Goal: Find specific fact: Find contact information

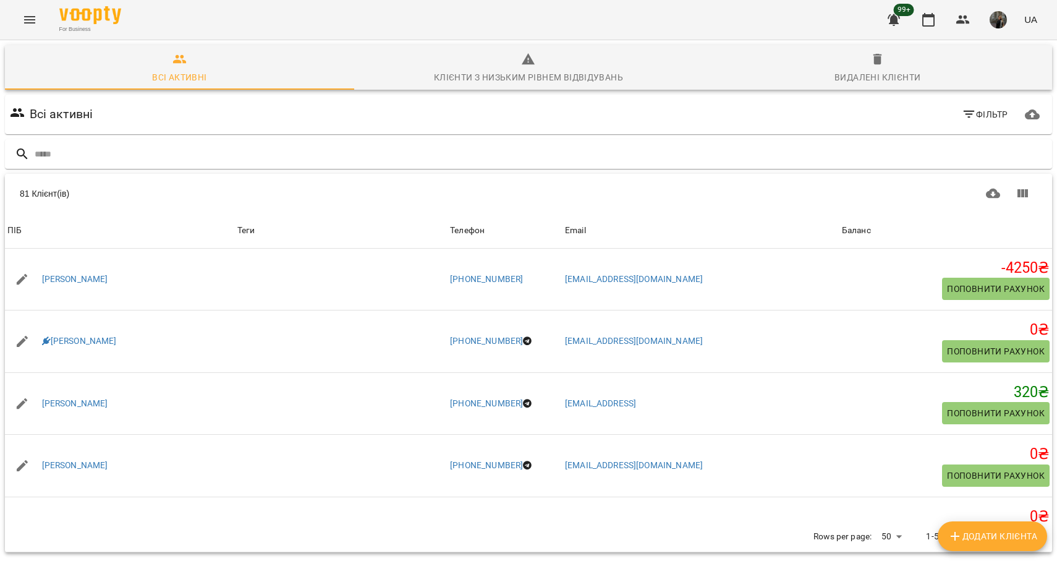
click at [290, 171] on div "81 Клієнт(ів) 81 Клієнт(ів) ПІБ Теги Телефон Email Баланс ПІБ [PERSON_NAME] Тег…" at bounding box center [528, 362] width 1052 height 383
click at [290, 151] on input "text" at bounding box center [541, 154] width 1012 height 20
type input "*"
type input "******"
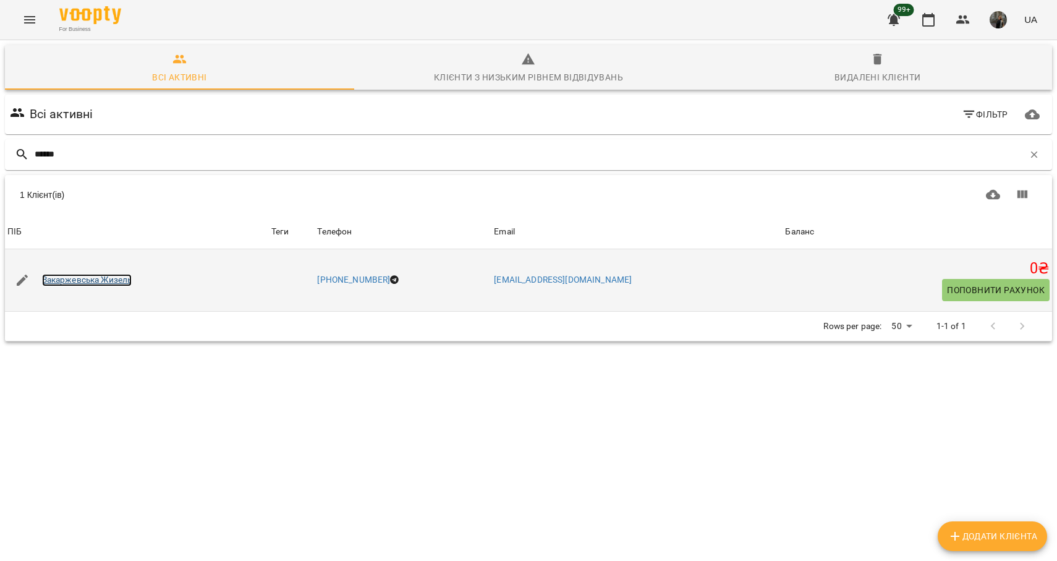
click at [74, 279] on link "Закаржевська Жизель" at bounding box center [87, 280] width 90 height 12
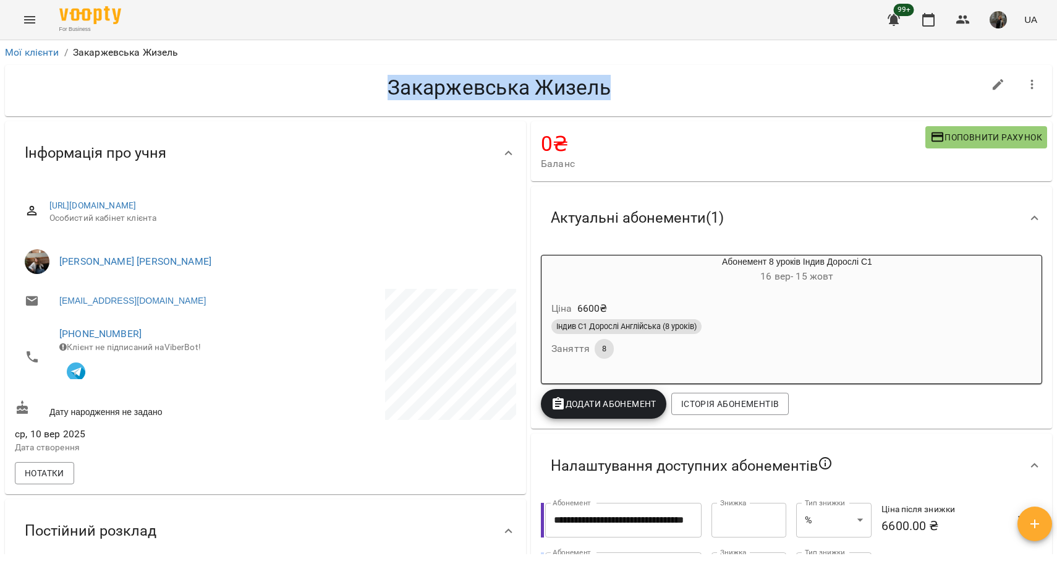
drag, startPoint x: 615, startPoint y: 90, endPoint x: 391, endPoint y: 87, distance: 223.7
click at [391, 87] on h4 "Закаржевська Жизель" at bounding box center [499, 87] width 968 height 25
copy h4 "Закаржевська Жизель"
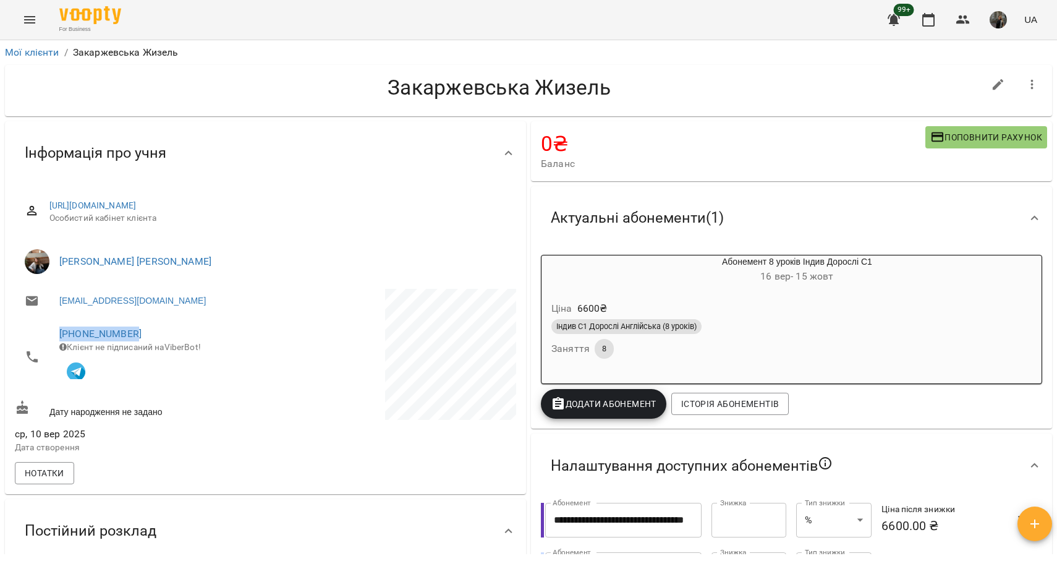
drag, startPoint x: 139, startPoint y: 331, endPoint x: 32, endPoint y: 331, distance: 107.5
click at [33, 331] on li "[PHONE_NUMBER] Клієнт не підписаний на ViberBot!" at bounding box center [139, 356] width 248 height 77
copy link "[PHONE_NUMBER]"
drag, startPoint x: 174, startPoint y: 302, endPoint x: 57, endPoint y: 301, distance: 116.8
click at [57, 301] on li "[EMAIL_ADDRESS][DOMAIN_NAME]" at bounding box center [139, 301] width 248 height 25
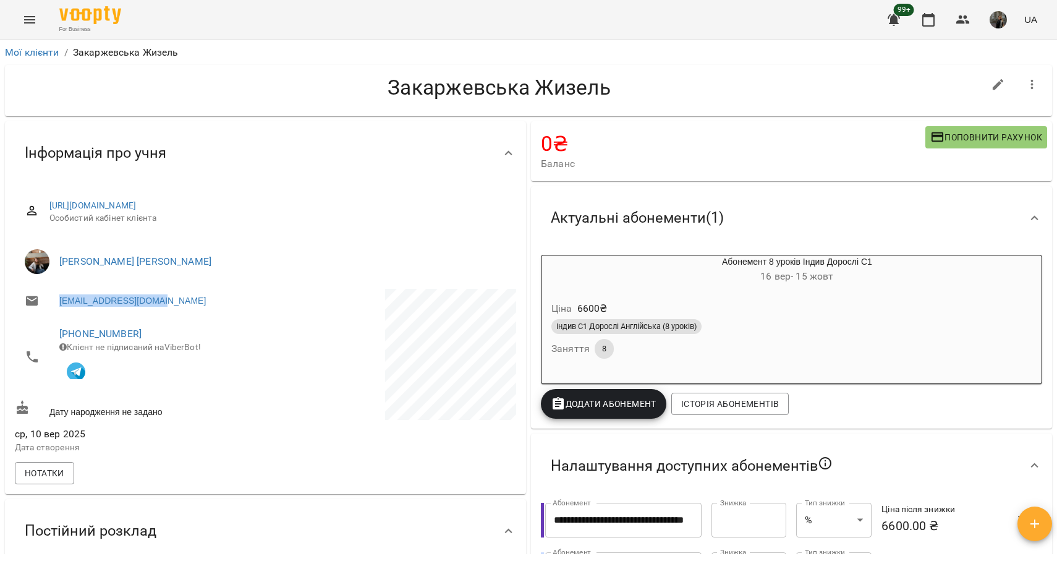
copy link "[EMAIL_ADDRESS][DOMAIN_NAME]"
